Goal: Navigation & Orientation: Find specific page/section

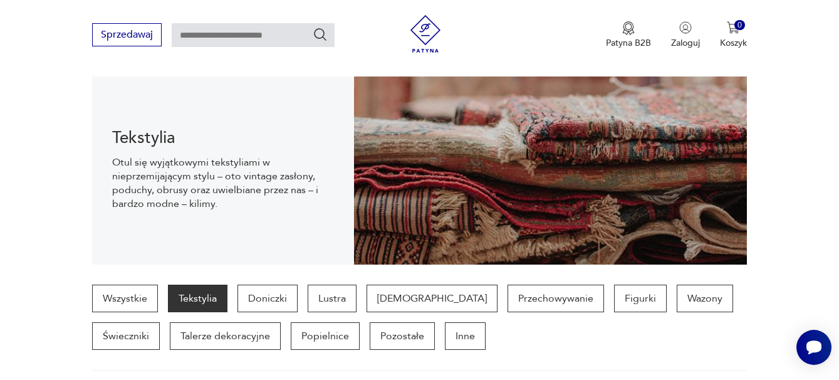
scroll to position [145, 0]
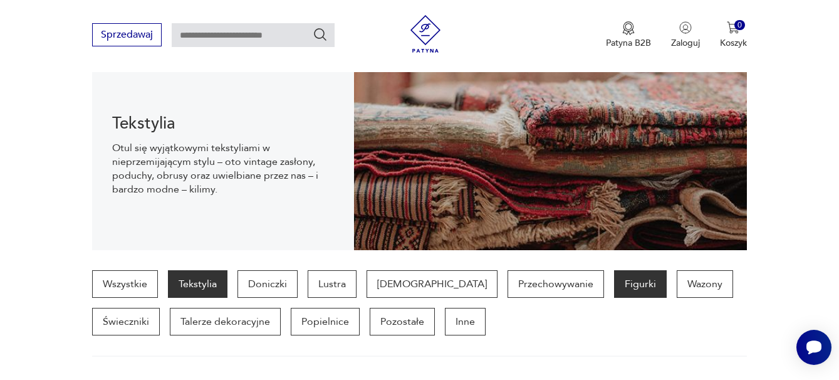
click at [614, 280] on p "Figurki" at bounding box center [640, 284] width 53 height 28
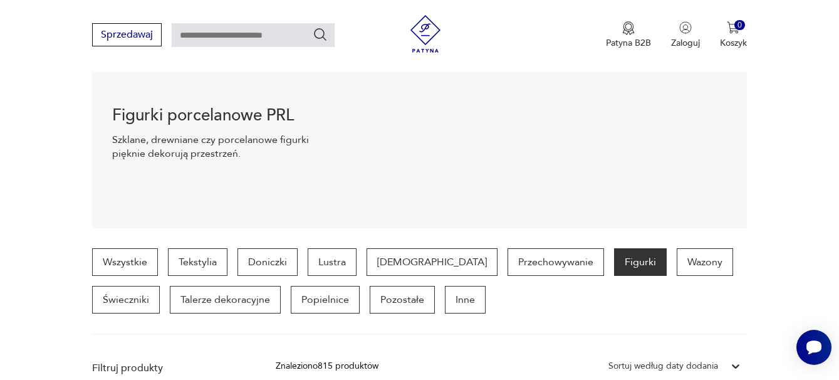
scroll to position [145, 0]
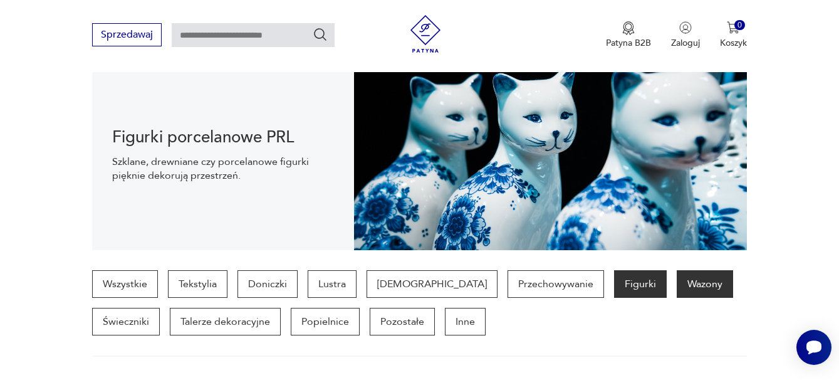
click at [677, 285] on p "Wazony" at bounding box center [705, 284] width 56 height 28
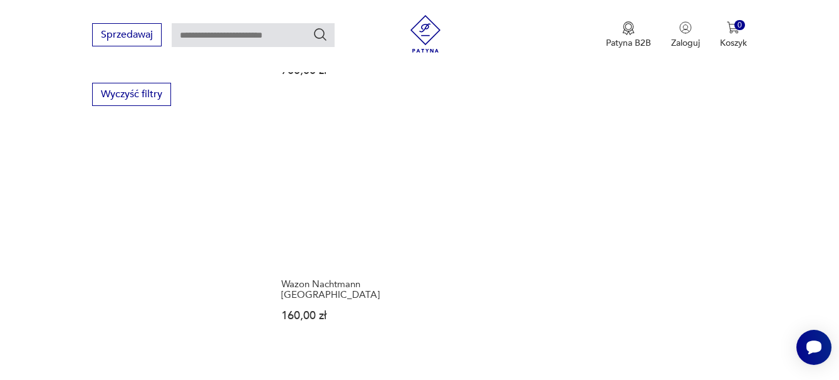
scroll to position [1899, 0]
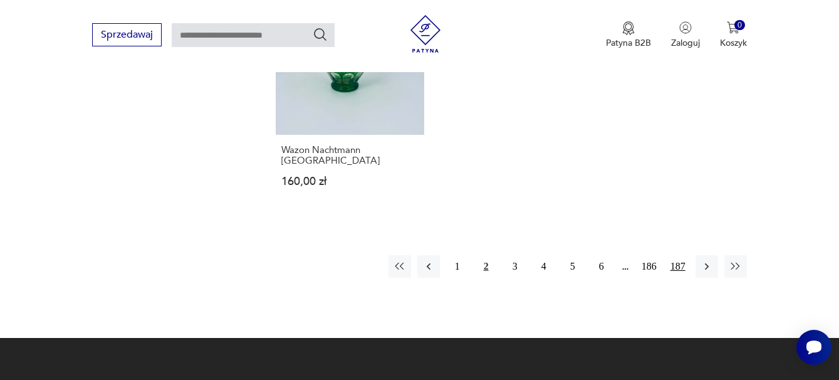
click at [678, 255] on button "187" at bounding box center [678, 266] width 23 height 23
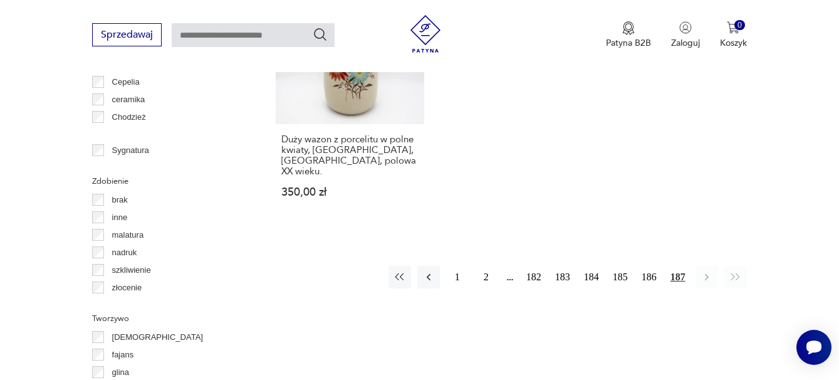
scroll to position [1398, 0]
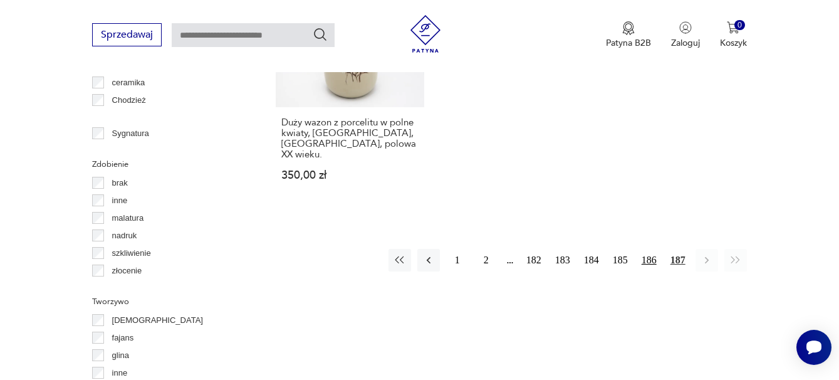
click at [649, 249] on button "186" at bounding box center [649, 260] width 23 height 23
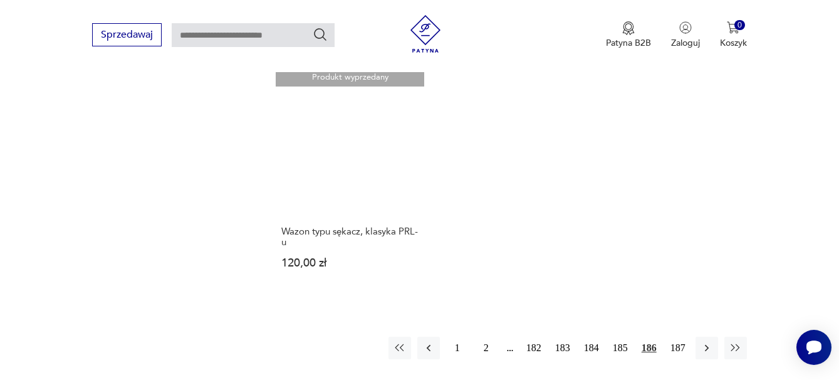
scroll to position [1836, 0]
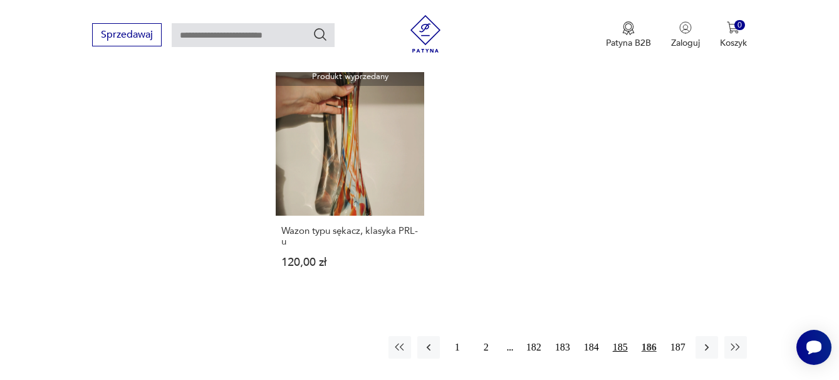
click at [619, 336] on button "185" at bounding box center [620, 347] width 23 height 23
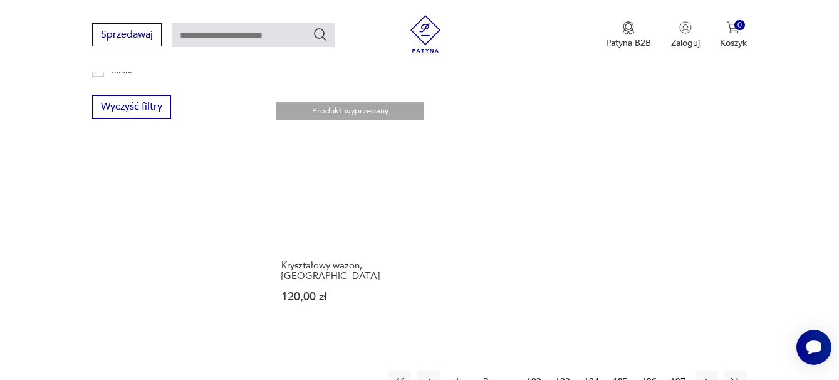
scroll to position [1774, 0]
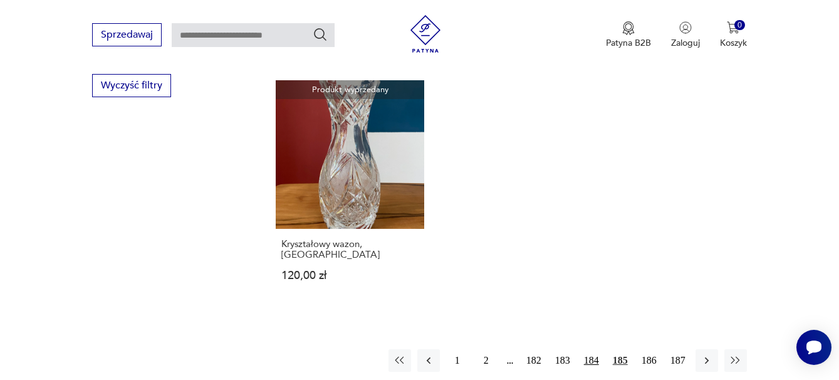
click at [594, 349] on button "184" at bounding box center [591, 360] width 23 height 23
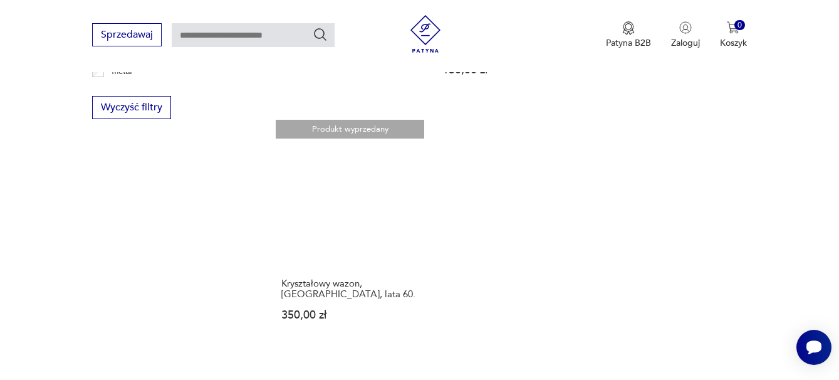
scroll to position [1774, 0]
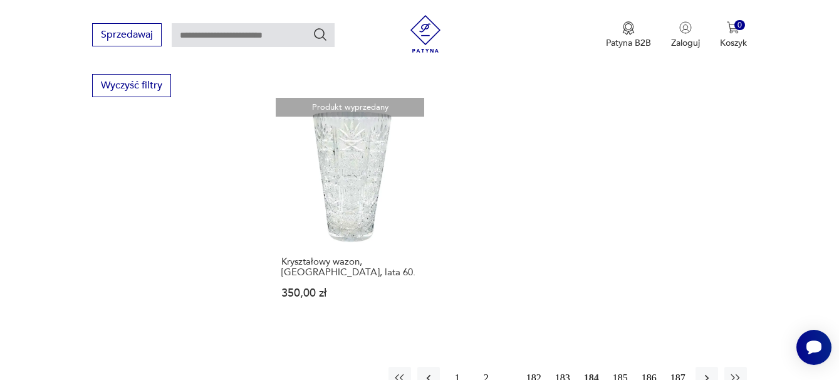
click at [563, 367] on button "183" at bounding box center [562, 378] width 23 height 23
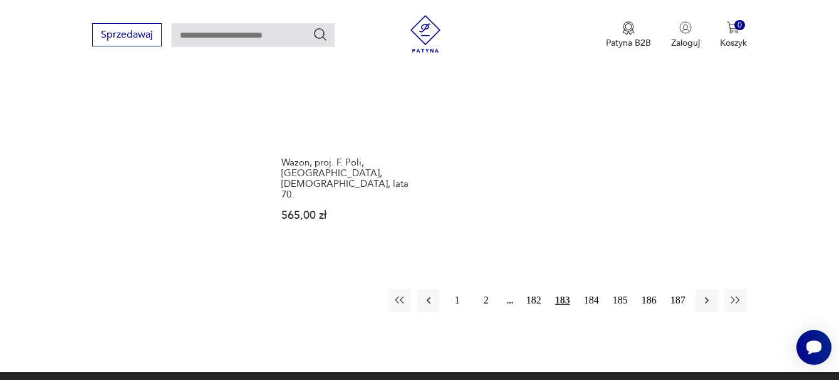
scroll to position [1836, 0]
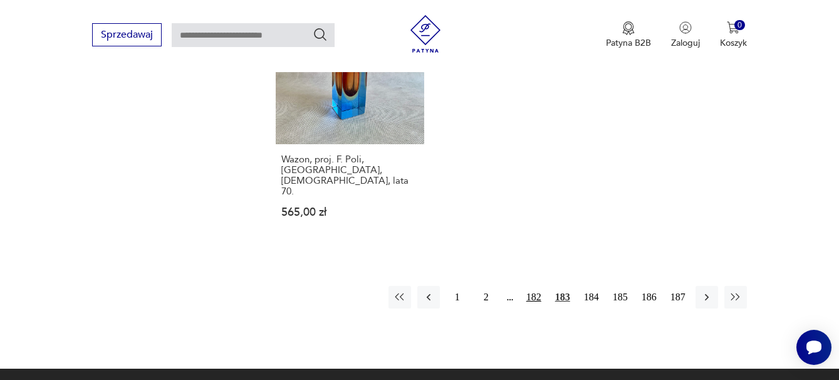
click at [532, 286] on button "182" at bounding box center [534, 297] width 23 height 23
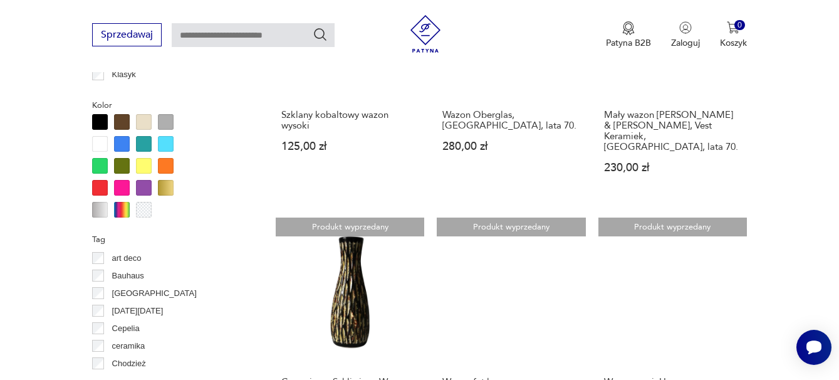
scroll to position [1147, 0]
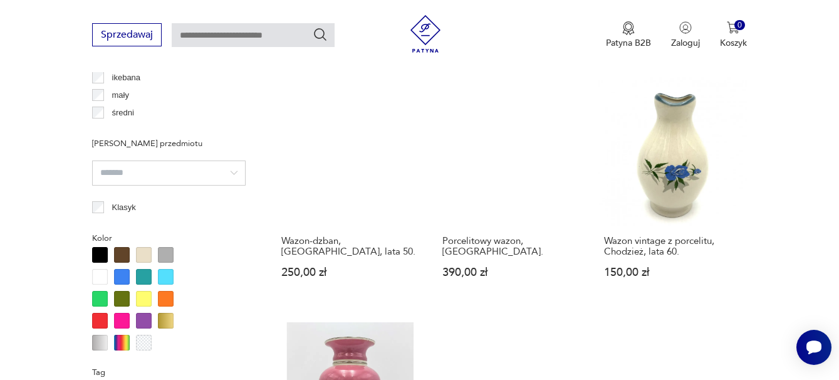
scroll to position [1022, 0]
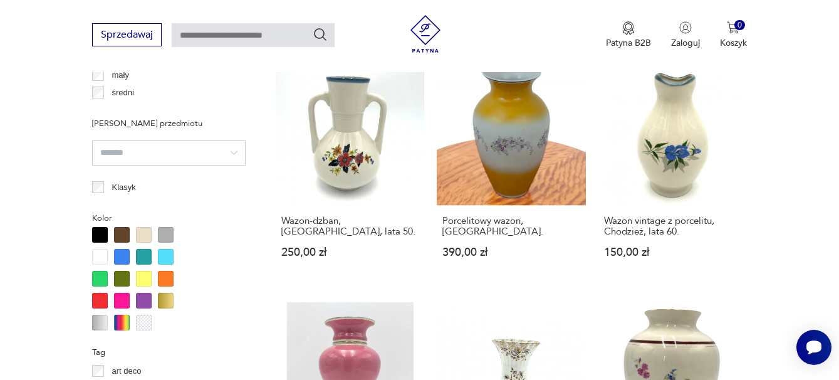
scroll to position [1147, 0]
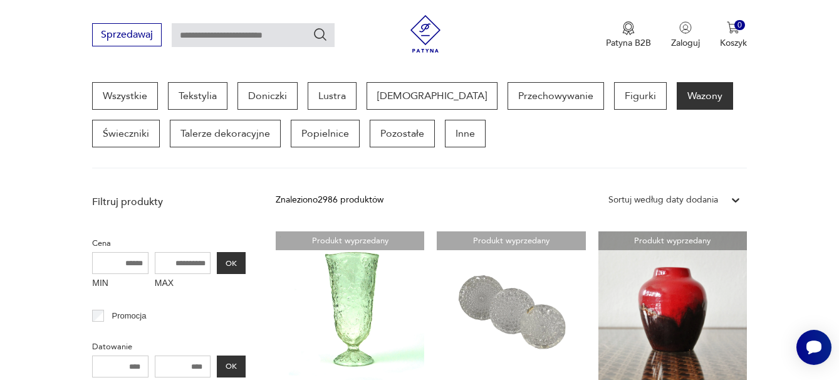
scroll to position [1774, 0]
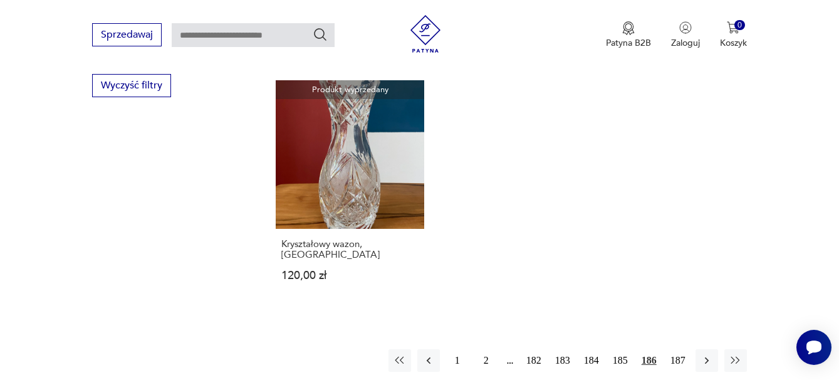
scroll to position [1836, 0]
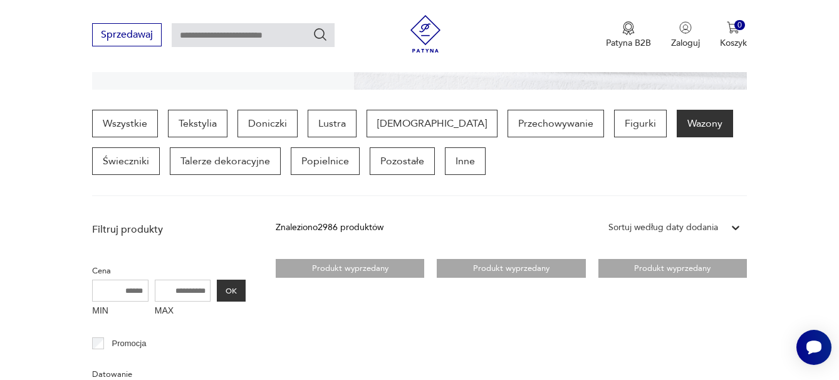
scroll to position [333, 0]
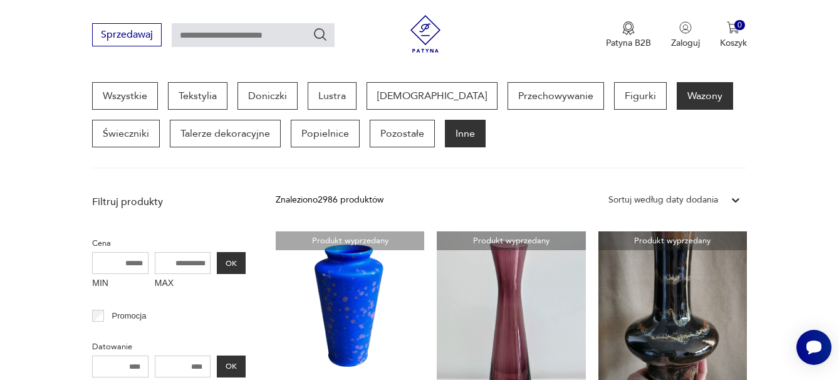
click at [445, 132] on p "Inne" at bounding box center [465, 134] width 41 height 28
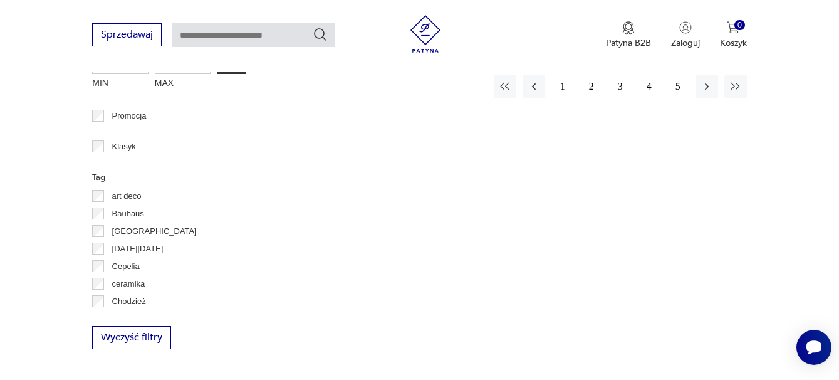
scroll to position [458, 0]
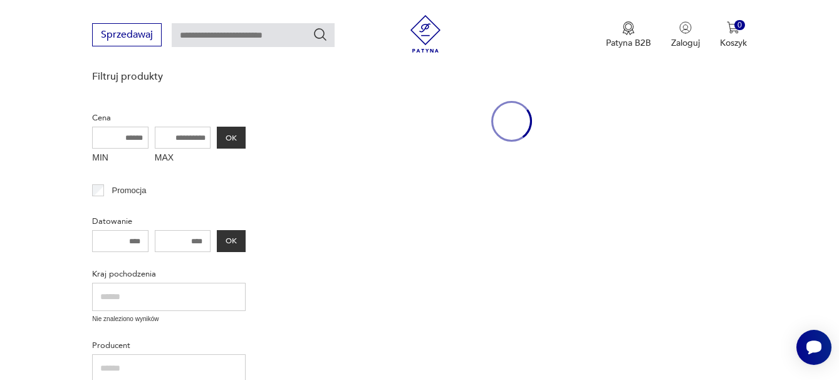
scroll to position [333, 0]
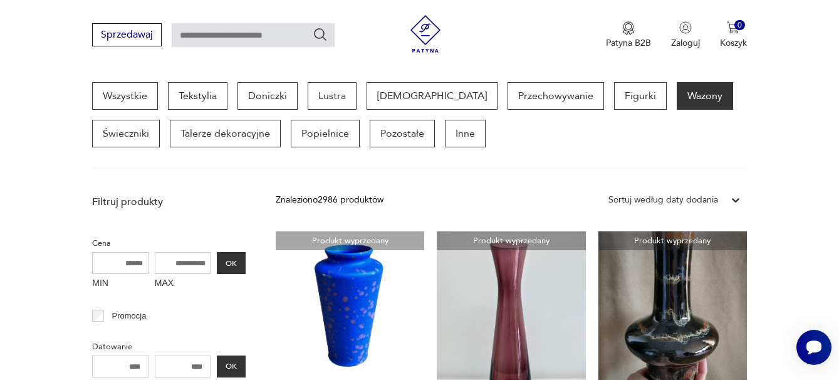
scroll to position [1899, 0]
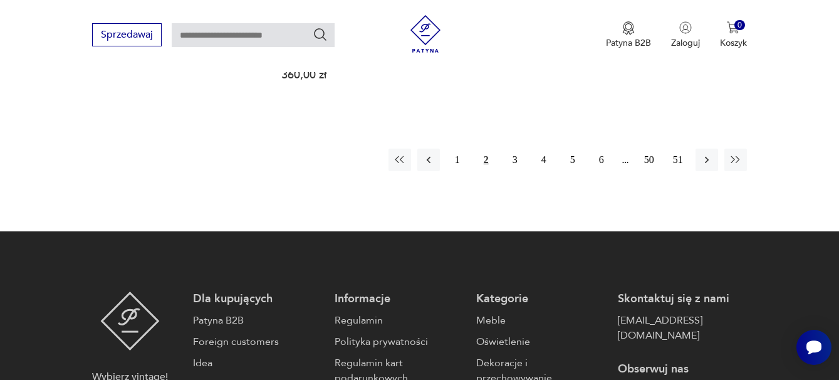
scroll to position [145, 0]
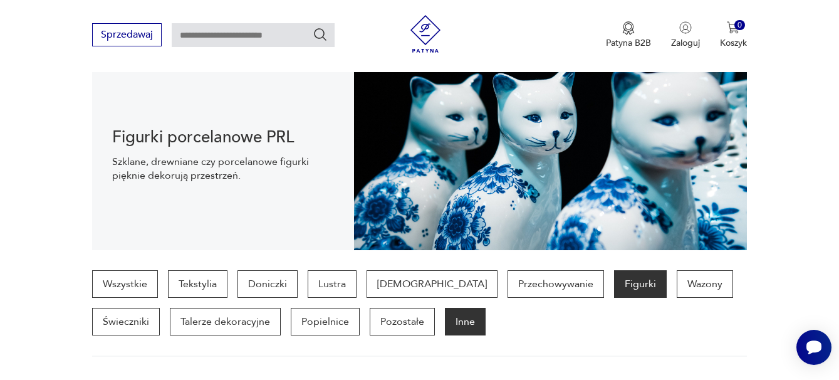
click at [445, 328] on p "Inne" at bounding box center [465, 322] width 41 height 28
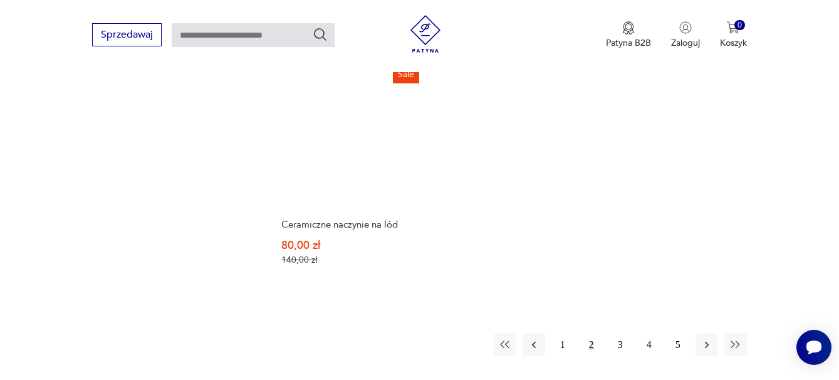
scroll to position [1774, 0]
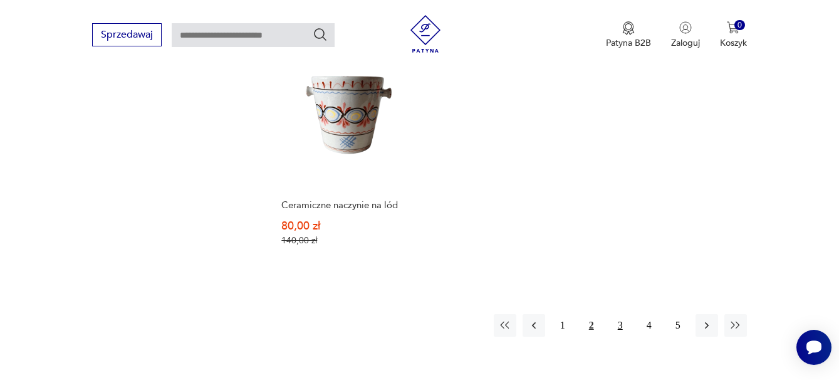
click at [623, 323] on button "3" at bounding box center [620, 325] width 23 height 23
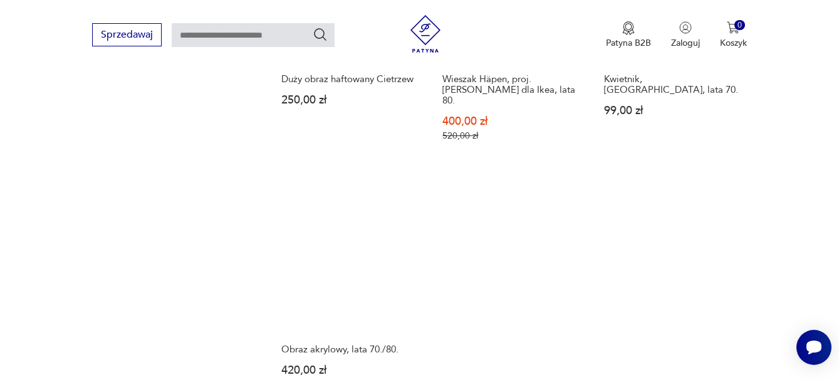
scroll to position [1774, 0]
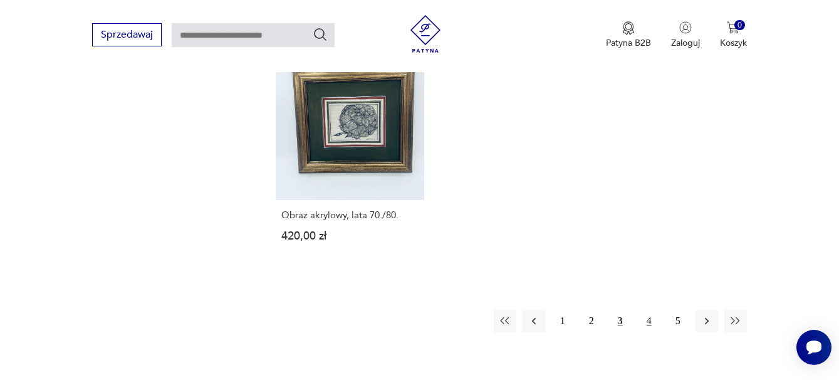
click at [645, 310] on button "4" at bounding box center [649, 321] width 23 height 23
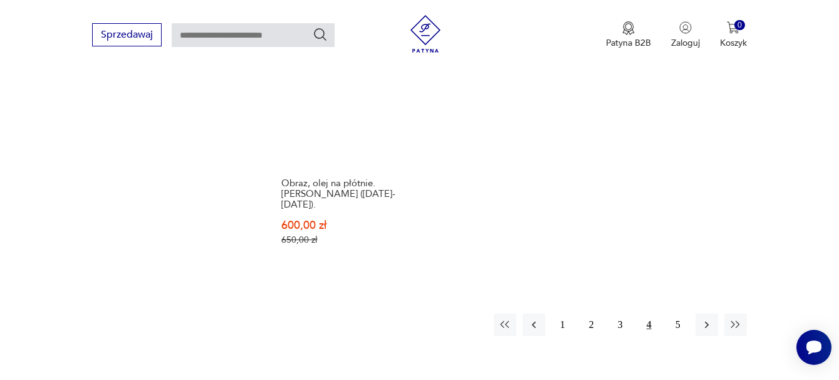
scroll to position [1899, 0]
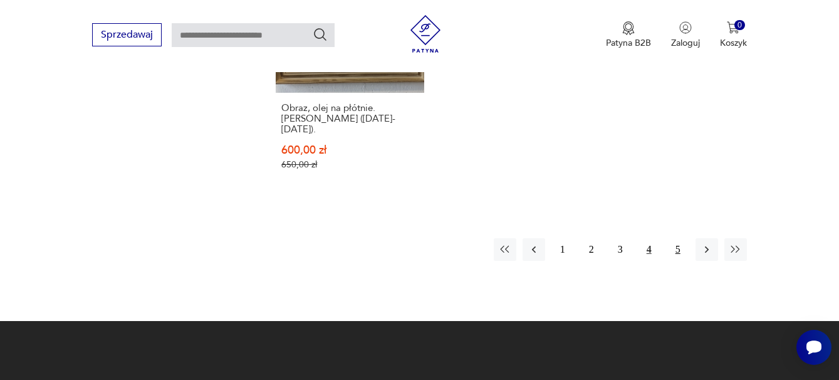
click at [679, 238] on button "5" at bounding box center [678, 249] width 23 height 23
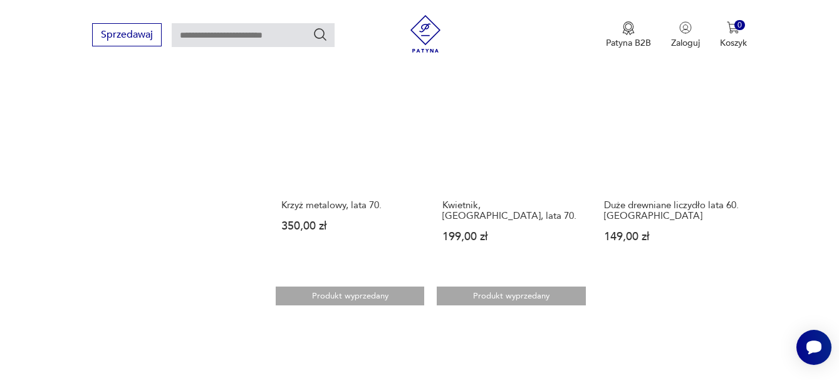
scroll to position [1210, 0]
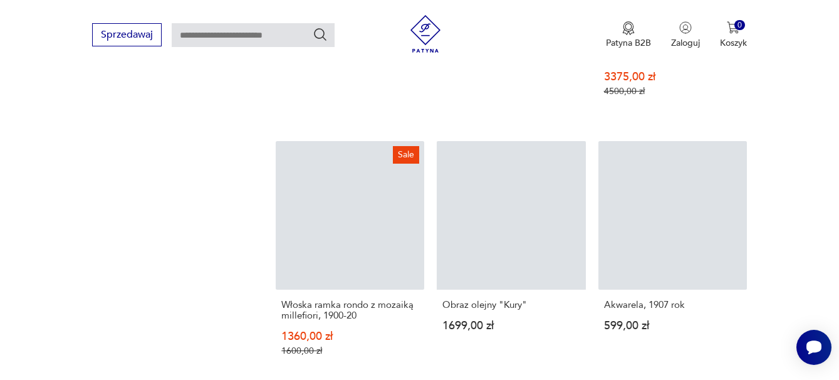
scroll to position [1899, 0]
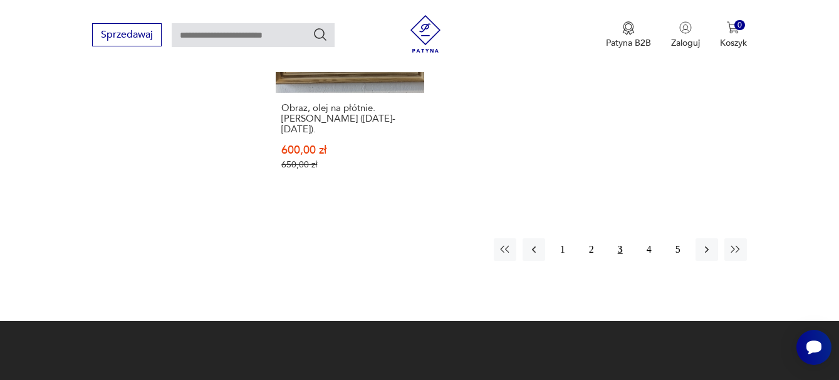
scroll to position [1774, 0]
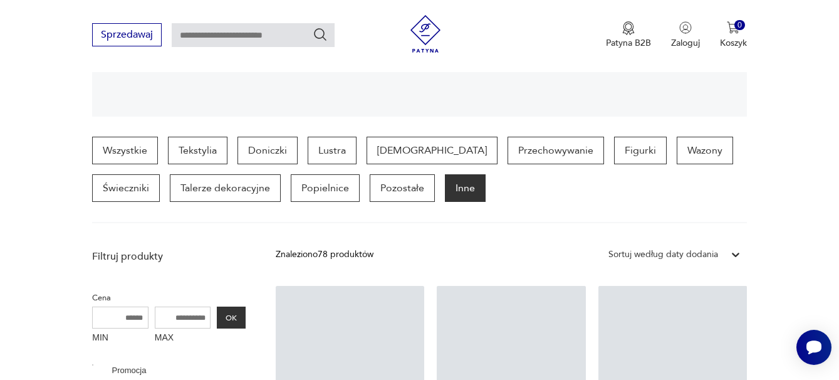
scroll to position [1774, 0]
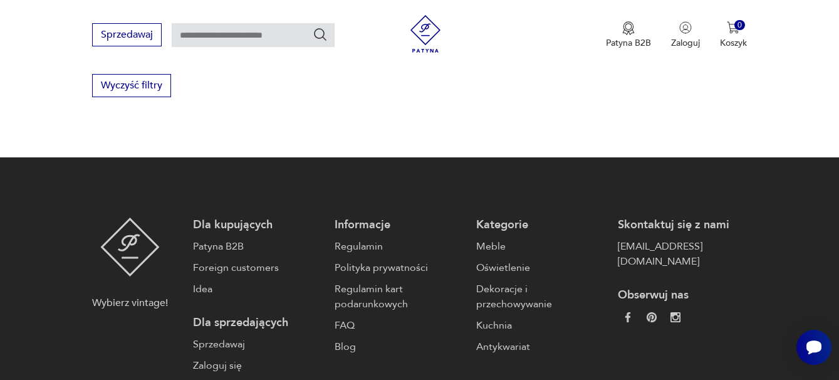
scroll to position [145, 0]
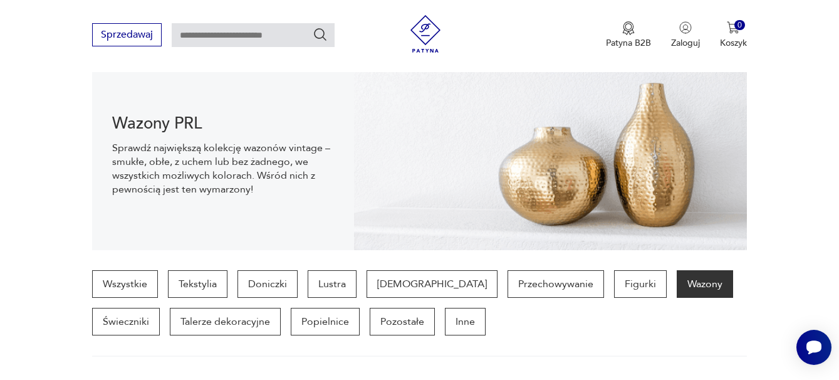
scroll to position [207, 0]
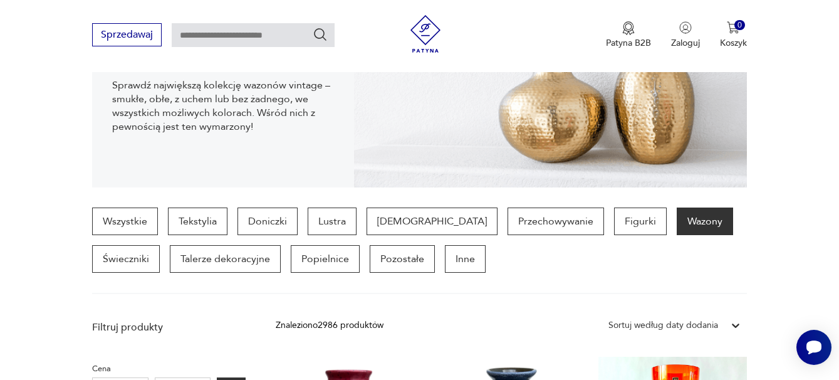
scroll to position [143, 0]
